Goal: Task Accomplishment & Management: Use online tool/utility

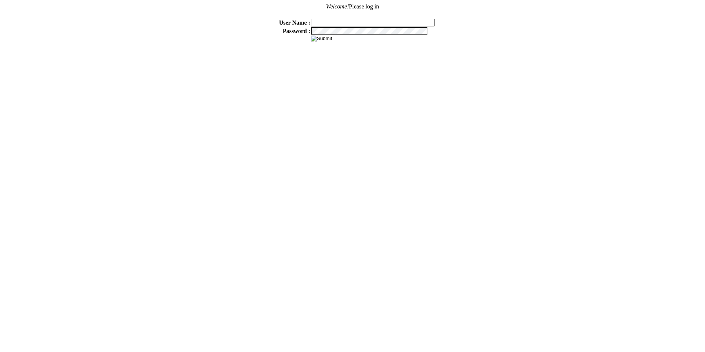
click at [327, 22] on input "text" at bounding box center [373, 23] width 124 height 8
type input "sdakes"
click at [321, 39] on input "image" at bounding box center [321, 39] width 21 height 6
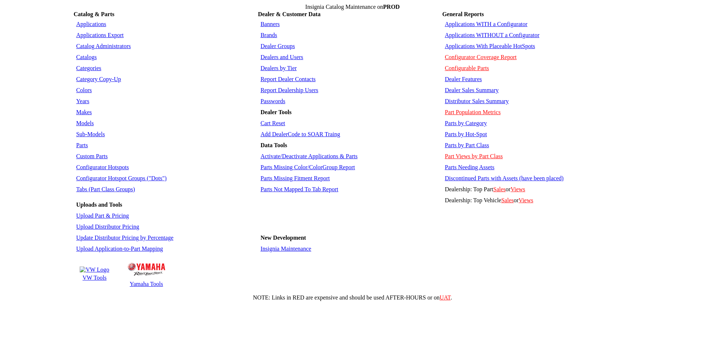
click at [491, 32] on link "Applications WITHOUT a Configurator" at bounding box center [492, 35] width 95 height 6
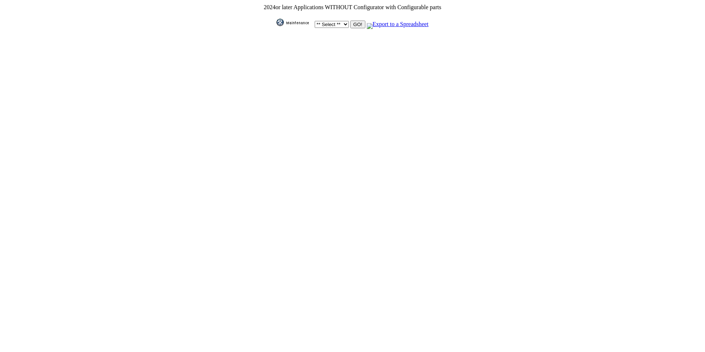
click at [339, 22] on select "** Select ** Acura Alfa Romeo Audi Bentley BMW DoubleTake [PERSON_NAME] Honda H…" at bounding box center [332, 24] width 34 height 7
select select "1"
click at [315, 21] on select "** Select ** Acura Alfa Romeo Audi Bentley BMW DoubleTake [PERSON_NAME] Honda H…" at bounding box center [332, 24] width 34 height 7
click at [356, 21] on input "GO!" at bounding box center [357, 25] width 15 height 8
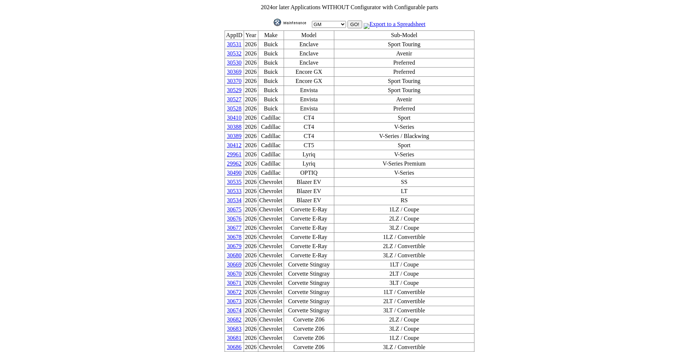
click at [294, 19] on img at bounding box center [292, 22] width 37 height 7
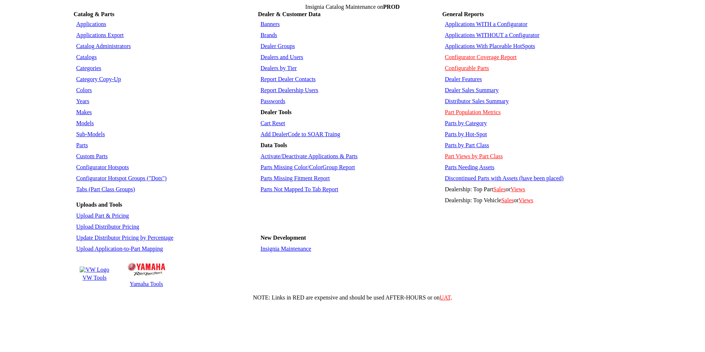
click at [91, 22] on link "Applications" at bounding box center [91, 24] width 30 height 6
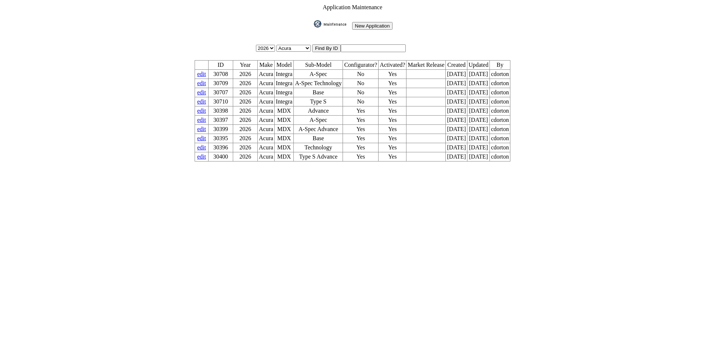
click at [359, 44] on input "text" at bounding box center [373, 48] width 65 height 8
type input "30424"
click at [312, 28] on input "image" at bounding box center [312, 28] width 0 height 0
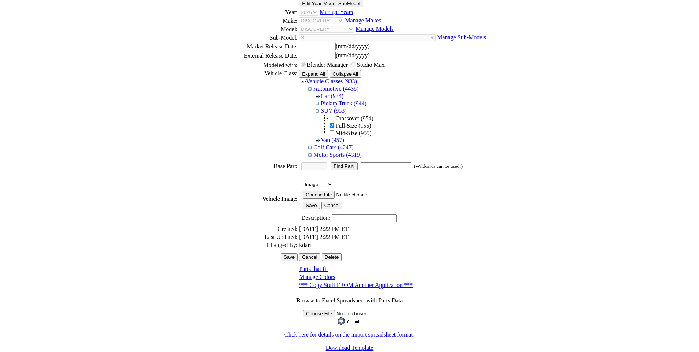
scroll to position [101, 0]
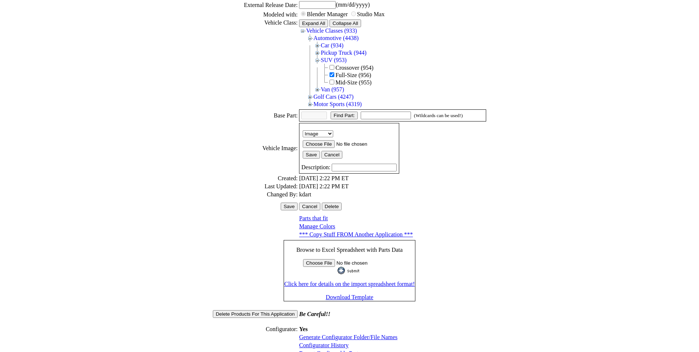
click at [338, 334] on link "Generate Configurator Folder/File Names" at bounding box center [348, 337] width 98 height 6
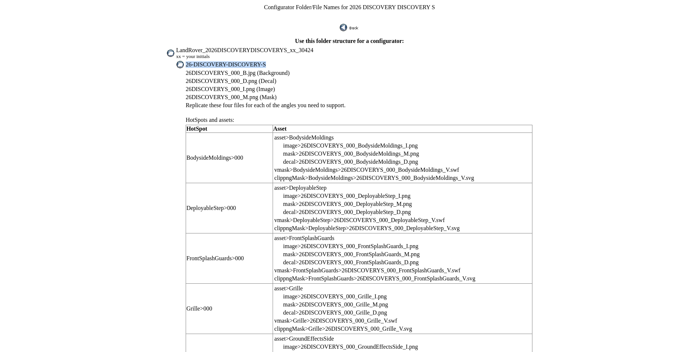
drag, startPoint x: 206, startPoint y: 59, endPoint x: 277, endPoint y: 59, distance: 71.2
click at [277, 61] on td "26-DISCOVERY-DISCOVERY-S" at bounding box center [359, 65] width 348 height 8
copy span "26-DISCOVERY-DISCOVERY-S"
drag, startPoint x: 241, startPoint y: 65, endPoint x: 205, endPoint y: 66, distance: 36.0
click at [205, 70] on span "26DISCOVERYS_000_B.jpg (Background)" at bounding box center [238, 73] width 104 height 6
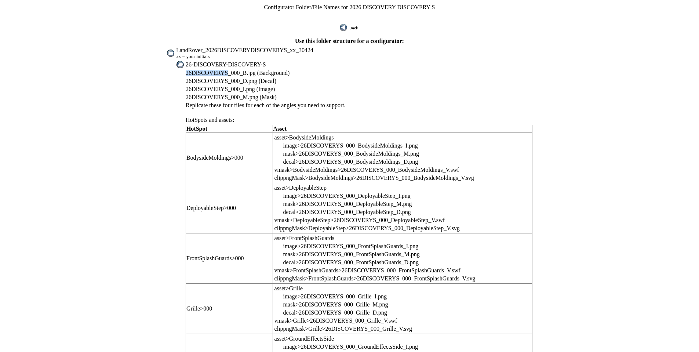
copy span "26DISCOVERYS"
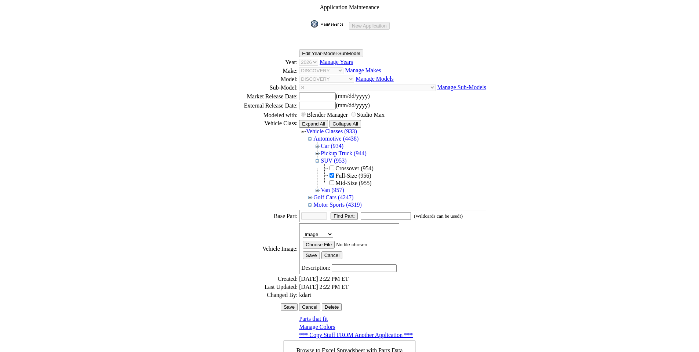
scroll to position [99, 0]
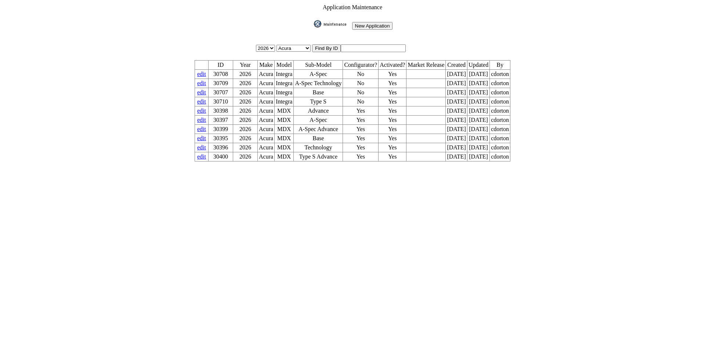
drag, startPoint x: 363, startPoint y: 43, endPoint x: 303, endPoint y: 35, distance: 61.2
click at [303, 35] on tbody "Application Maintenance New Application 2026 2025 2024 2023 2022 2021 2020 2019…" at bounding box center [352, 83] width 316 height 158
type input "30427"
click at [312, 28] on input "image" at bounding box center [312, 28] width 0 height 0
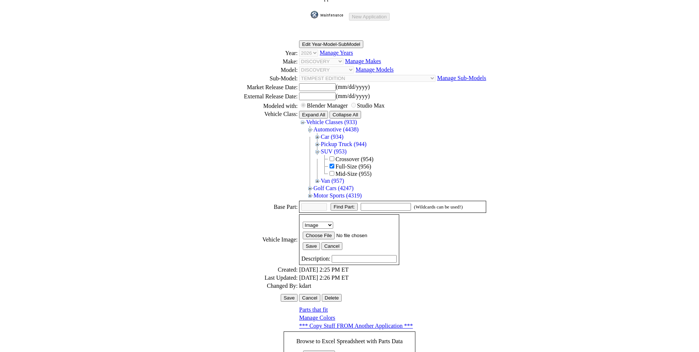
scroll to position [101, 0]
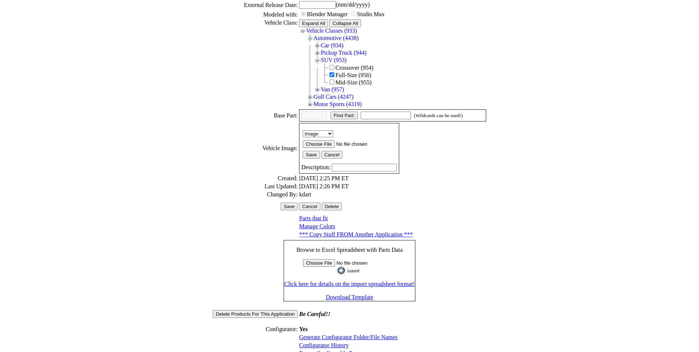
click at [325, 334] on link "Generate Configurator Folder/File Names" at bounding box center [348, 337] width 98 height 6
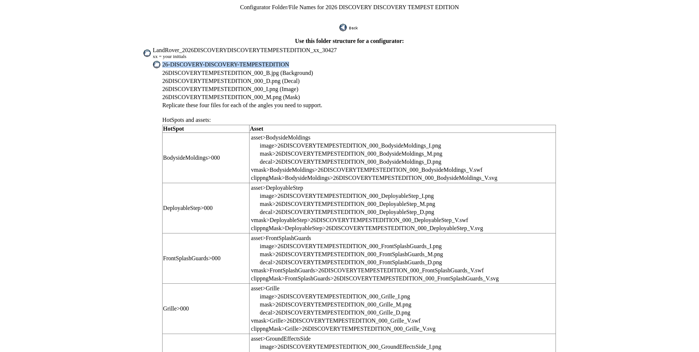
drag, startPoint x: 186, startPoint y: 59, endPoint x: 293, endPoint y: 62, distance: 106.9
click at [293, 62] on td "26-DISCOVERY-DISCOVERY-TEMPESTEDITION" at bounding box center [359, 65] width 394 height 8
copy span "26-DISCOVERY-DISCOVERY-TEMPESTEDITION"
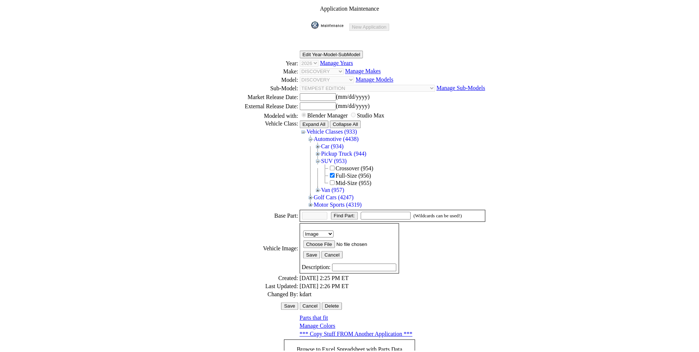
scroll to position [99, 0]
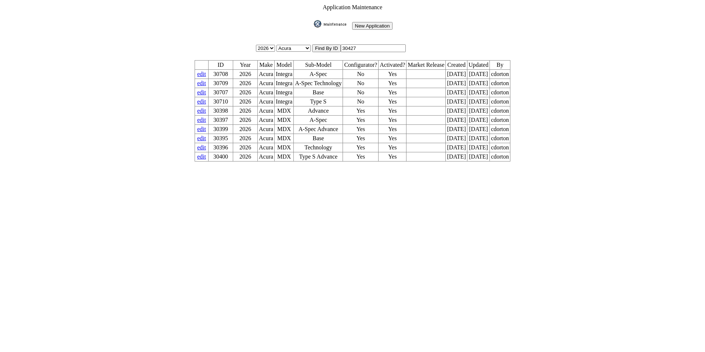
drag, startPoint x: 368, startPoint y: 47, endPoint x: 305, endPoint y: 40, distance: 62.7
click at [305, 40] on table "Application Maintenance New Application 2026 2025 2024 2023 2022 2021 2020 2019…" at bounding box center [352, 83] width 318 height 160
type input "30424"
click at [312, 28] on input "image" at bounding box center [312, 28] width 0 height 0
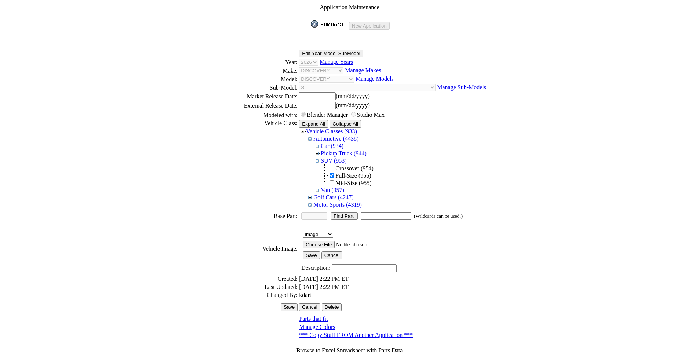
scroll to position [101, 0]
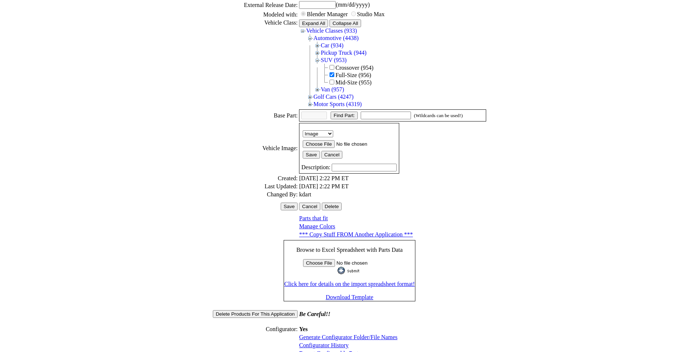
drag, startPoint x: 337, startPoint y: 316, endPoint x: 370, endPoint y: 288, distance: 43.0
click at [337, 334] on link "Generate Configurator Folder/File Names" at bounding box center [348, 337] width 98 height 6
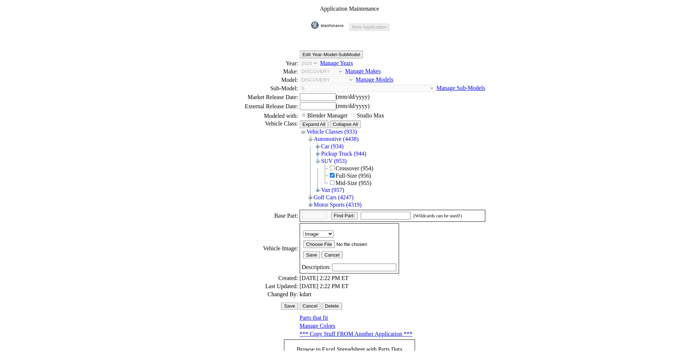
scroll to position [99, 0]
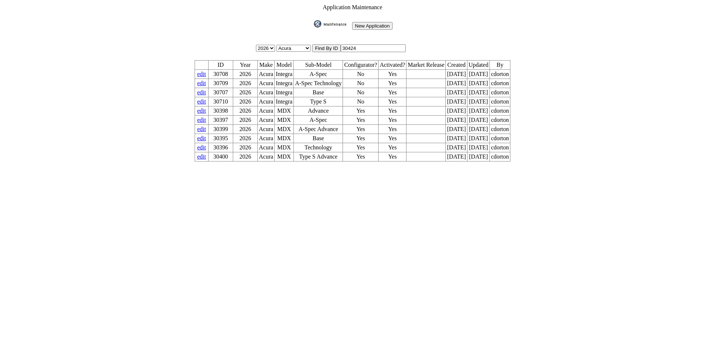
click at [367, 45] on input "30424" at bounding box center [373, 48] width 65 height 8
type input "30425"
click at [312, 28] on input "image" at bounding box center [312, 28] width 0 height 0
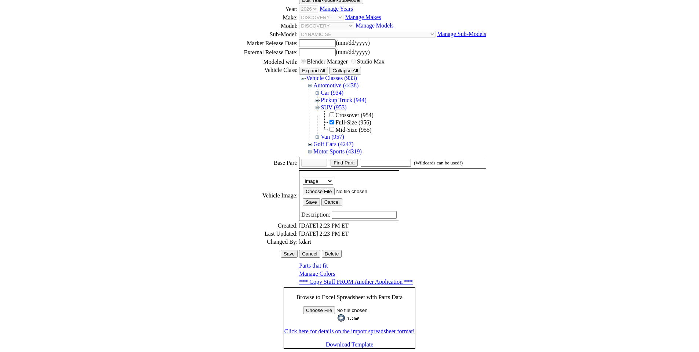
scroll to position [101, 0]
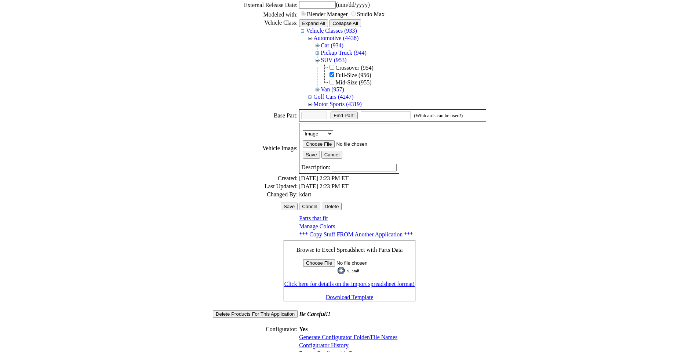
click at [325, 334] on link "Generate Configurator Folder/File Names" at bounding box center [348, 337] width 98 height 6
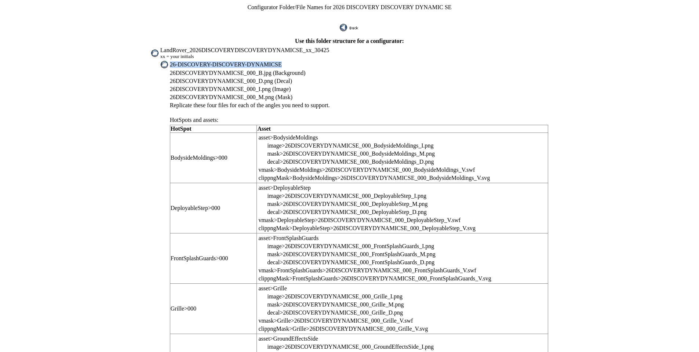
drag, startPoint x: 193, startPoint y: 59, endPoint x: 285, endPoint y: 57, distance: 92.2
click at [282, 61] on span "26-DISCOVERY-DISCOVERY-DYNAMICSE" at bounding box center [226, 64] width 112 height 6
copy span "26-DISCOVERY-DISCOVERY-DYNAMICSE"
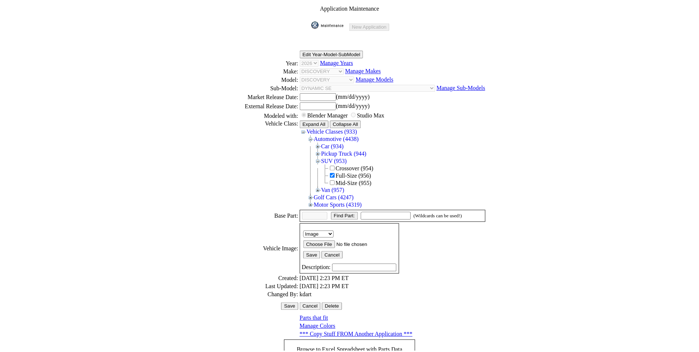
scroll to position [99, 0]
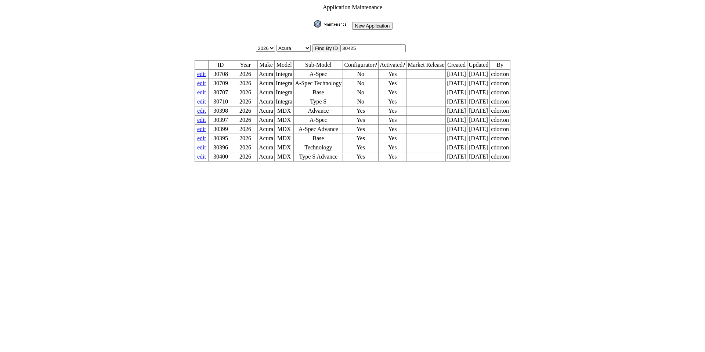
click at [335, 20] on img at bounding box center [332, 23] width 37 height 7
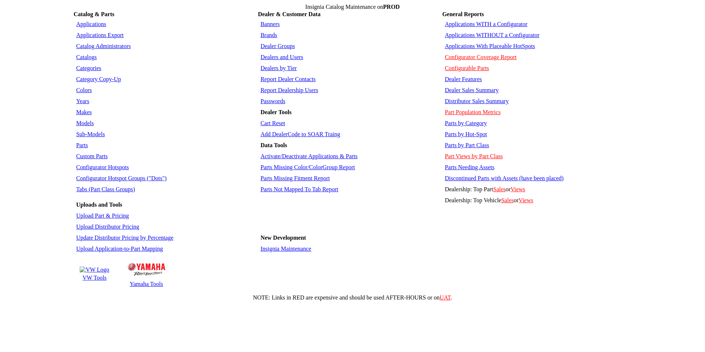
click at [487, 34] on link "Applications WITHOUT a Configurator" at bounding box center [492, 35] width 95 height 6
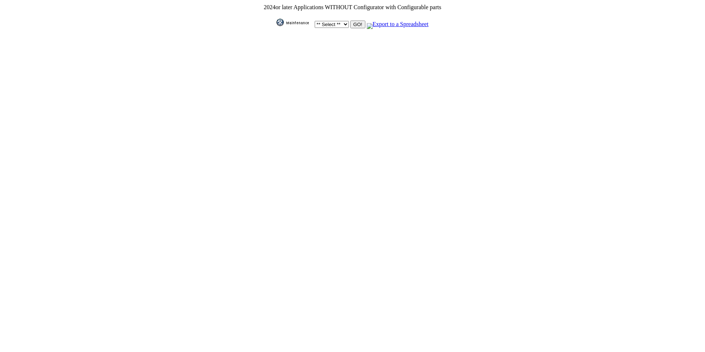
click at [345, 23] on select "** Select ** Acura Alfa Romeo Audi Bentley BMW DoubleTake Ford GM Honda Hyundai…" at bounding box center [332, 24] width 34 height 7
select select "1"
click at [315, 21] on select "** Select ** Acura Alfa Romeo Audi Bentley BMW DoubleTake Ford GM Honda Hyundai…" at bounding box center [332, 24] width 34 height 7
click at [354, 22] on input "GO!" at bounding box center [357, 25] width 15 height 8
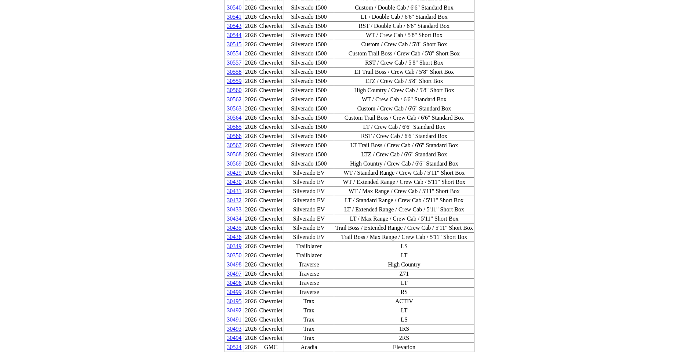
scroll to position [582, 0]
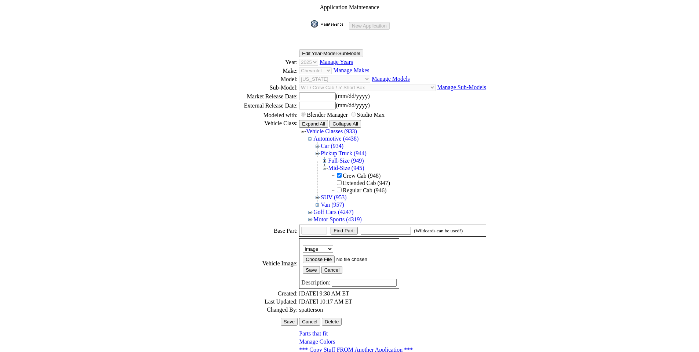
scroll to position [99, 0]
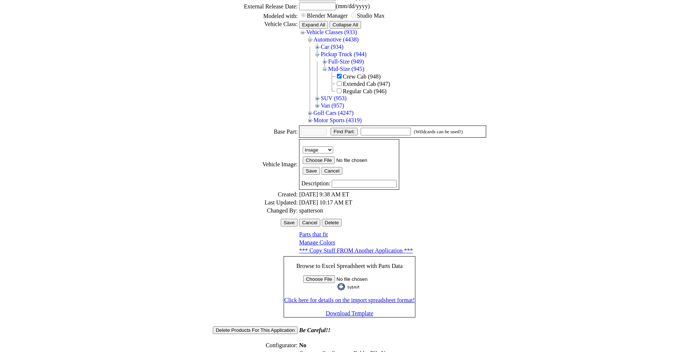
click at [339, 350] on link "Generate Configurator Folder/File Names" at bounding box center [348, 353] width 98 height 6
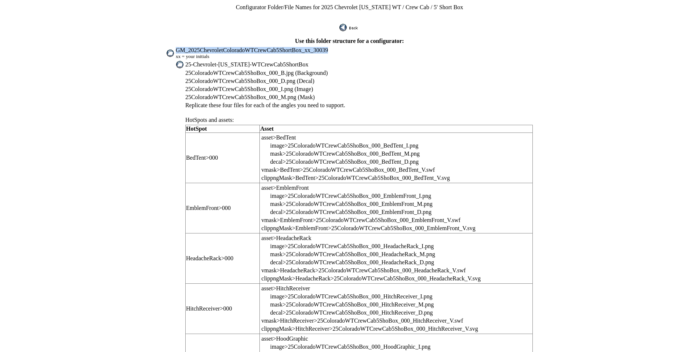
drag, startPoint x: 195, startPoint y: 45, endPoint x: 348, endPoint y: 45, distance: 153.1
click at [348, 47] on td "GM_2025ChevroletColoradoWTCrewCab5ShortBox_xx_30039 xx = your initials" at bounding box center [354, 53] width 358 height 13
copy span "GM_2025ChevroletColoradoWTCrewCab5ShortBox_xx_30039"
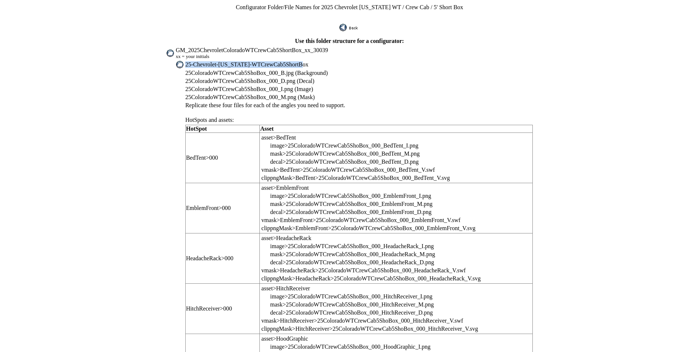
drag, startPoint x: 206, startPoint y: 57, endPoint x: 306, endPoint y: 57, distance: 100.6
click at [306, 61] on td "25-Chevrolet-[US_STATE]-WTCrewCab5ShortBox" at bounding box center [359, 65] width 348 height 8
copy span "25-Chevrolet-[US_STATE]-WTCrewCab5ShortBox"
drag, startPoint x: 204, startPoint y: 65, endPoint x: 270, endPoint y: 71, distance: 65.6
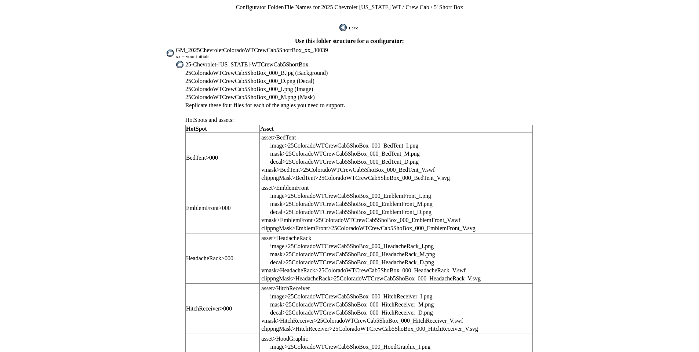
drag, startPoint x: 331, startPoint y: 86, endPoint x: 282, endPoint y: 72, distance: 51.0
click at [331, 94] on td "25ColoradoWTCrewCab5ShoBox_000_M.png (Mask)" at bounding box center [359, 97] width 348 height 7
drag, startPoint x: 276, startPoint y: 67, endPoint x: 204, endPoint y: 67, distance: 72.0
click at [204, 70] on span "25ColoradoWTCrewCab5ShoBox_000_B.jpg (Background)" at bounding box center [256, 73] width 142 height 6
copy span "25ColoradoWTCrewCab5ShoBox"
